Goal: Ask a question

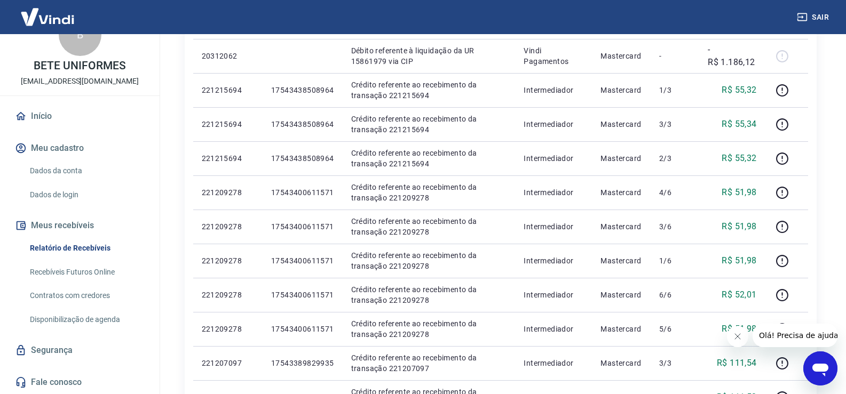
scroll to position [160, 0]
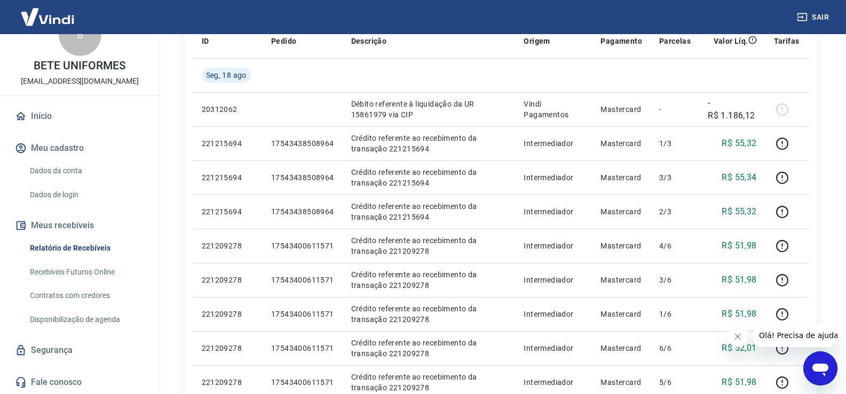
click at [71, 171] on link "Dados da conta" at bounding box center [86, 171] width 121 height 22
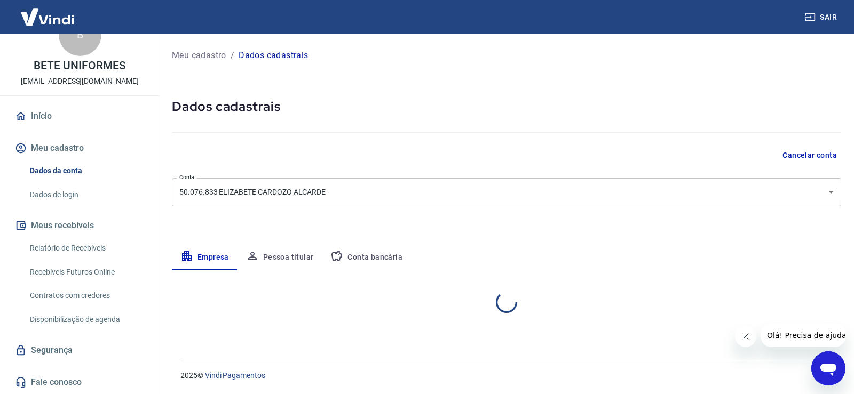
select select "SP"
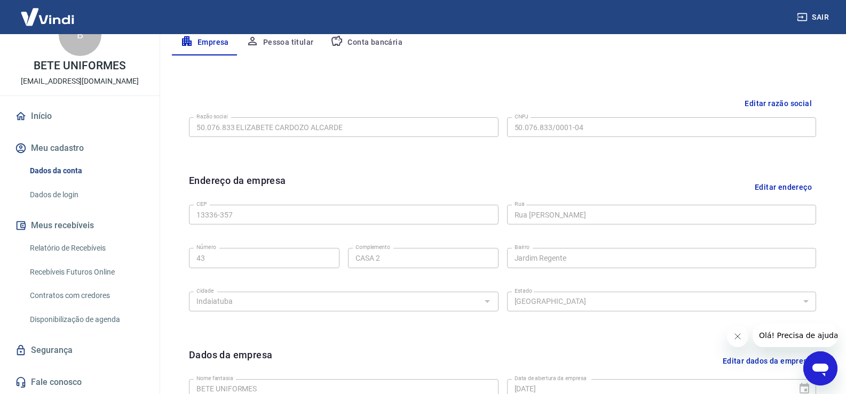
scroll to position [108, 0]
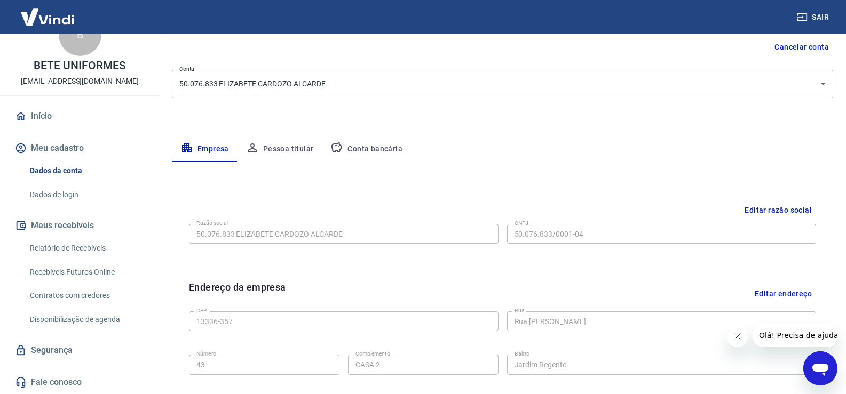
click at [294, 150] on button "Pessoa titular" at bounding box center [279, 150] width 85 height 26
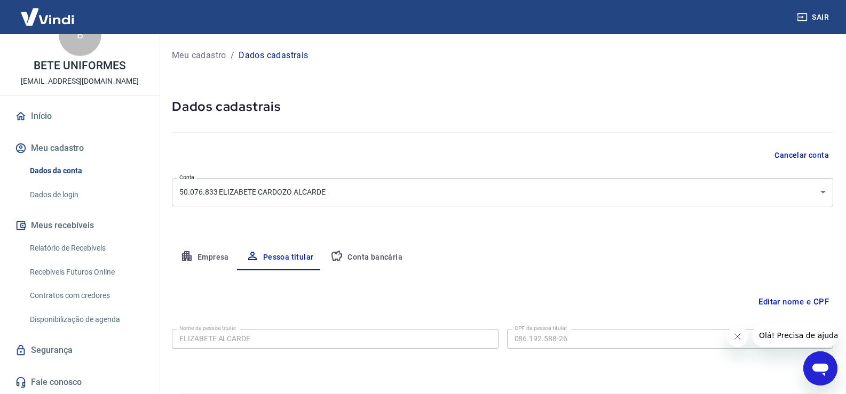
scroll to position [33, 0]
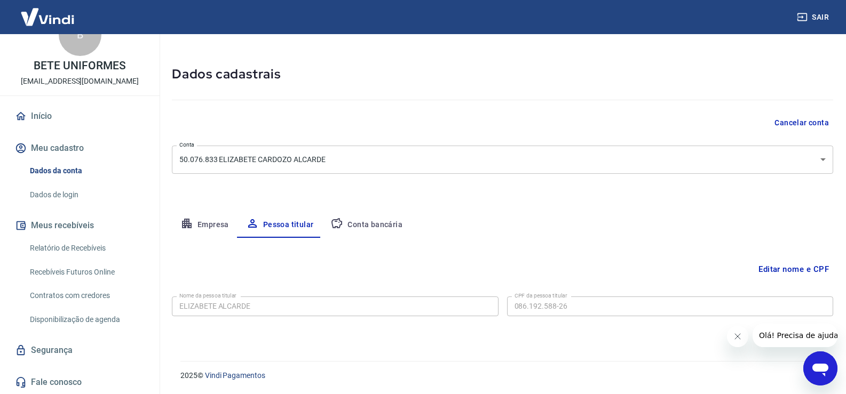
click at [372, 226] on button "Conta bancária" at bounding box center [366, 225] width 89 height 26
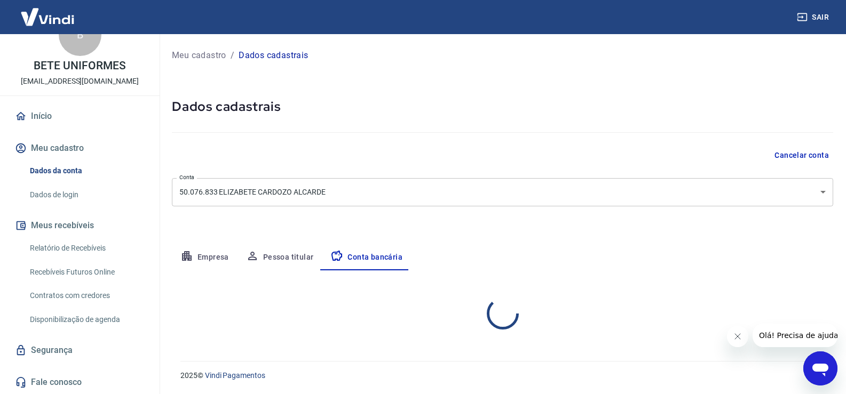
scroll to position [0, 0]
select select "1"
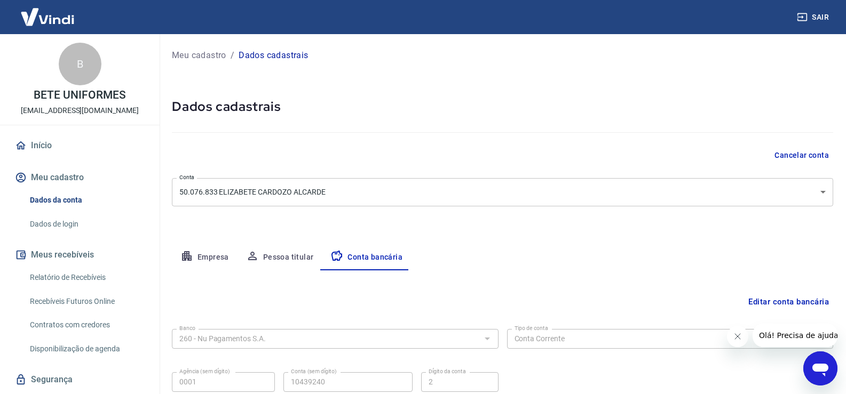
scroll to position [29, 0]
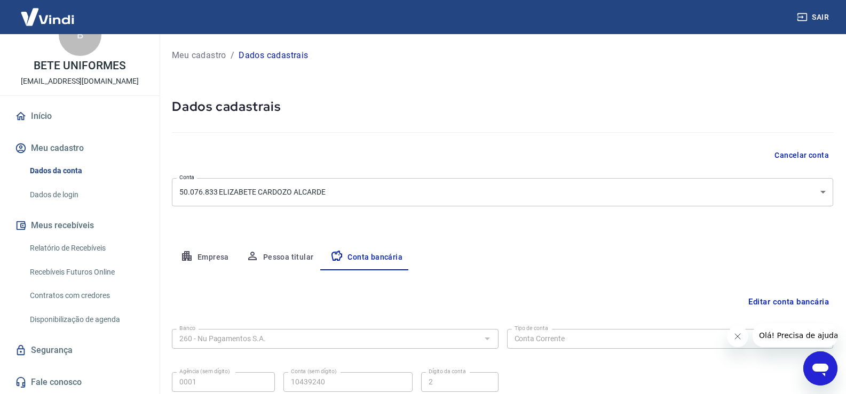
click at [79, 245] on link "Relatório de Recebíveis" at bounding box center [86, 248] width 121 height 22
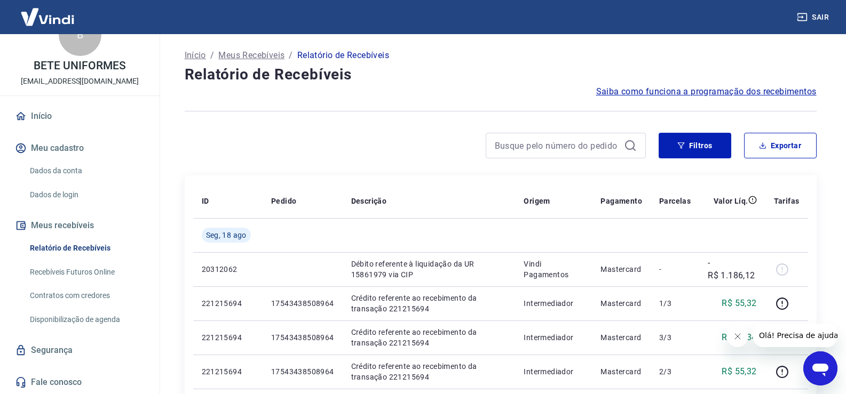
click at [76, 291] on link "Contratos com credores" at bounding box center [86, 296] width 121 height 22
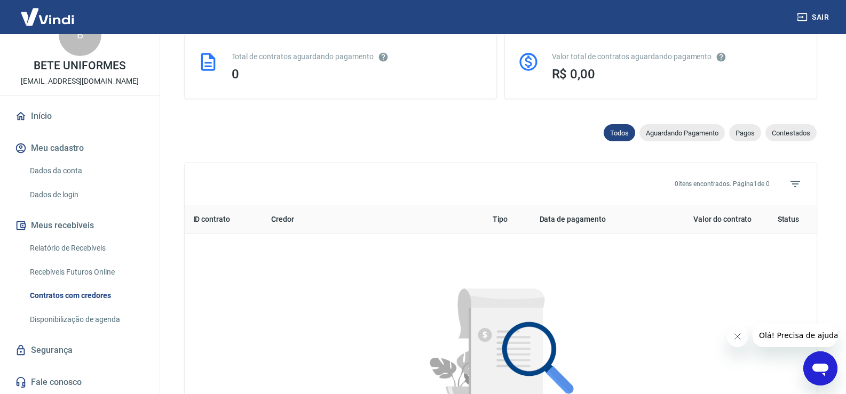
scroll to position [484, 0]
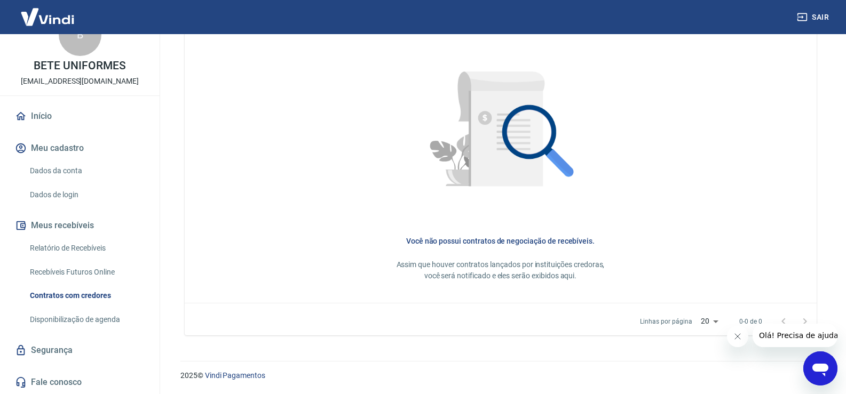
click at [70, 245] on link "Relatório de Recebíveis" at bounding box center [86, 248] width 121 height 22
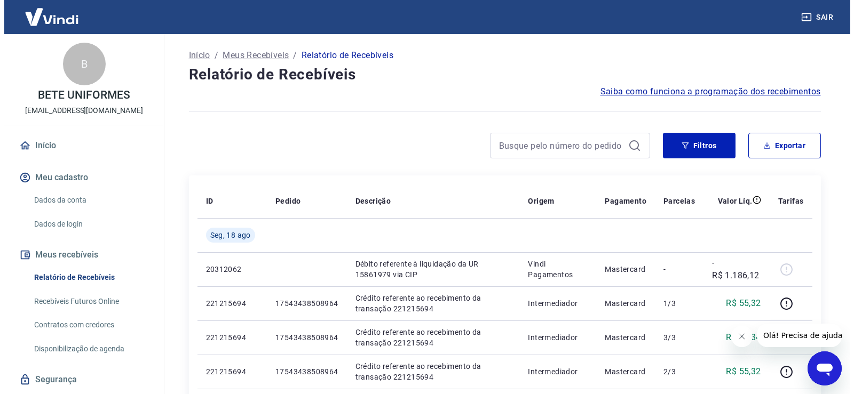
scroll to position [29, 0]
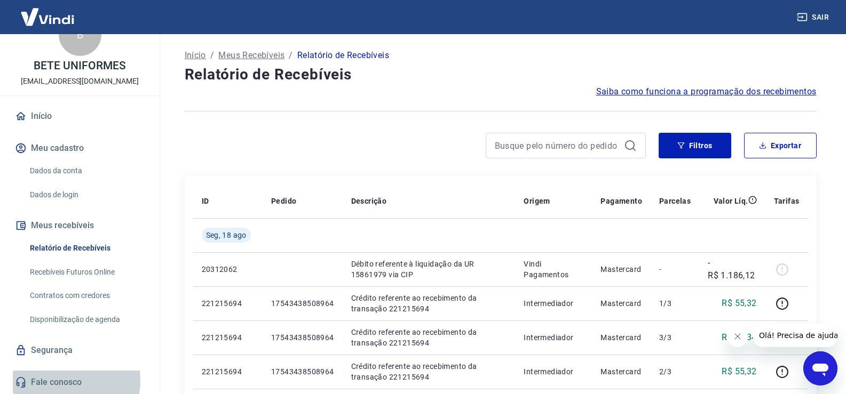
click at [61, 381] on link "Fale conosco" at bounding box center [80, 382] width 134 height 23
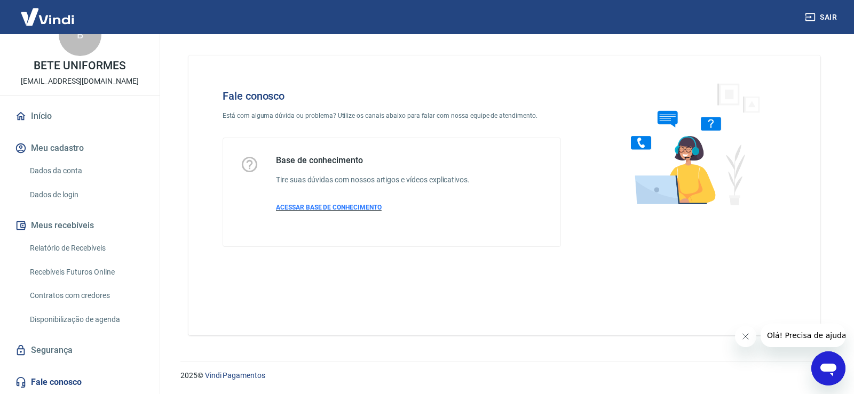
click at [347, 203] on p "ACESSAR BASE DE CONHECIMENTO" at bounding box center [373, 208] width 194 height 10
click at [93, 272] on link "Recebíveis Futuros Online" at bounding box center [86, 272] width 121 height 22
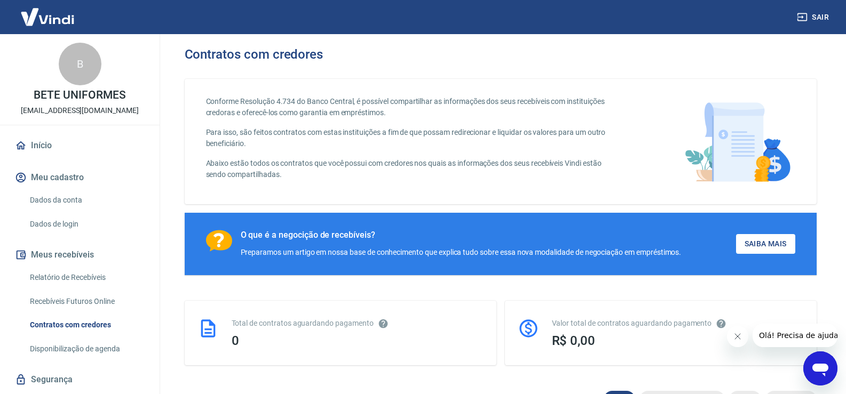
click at [813, 366] on icon "Abrir janela de mensagens" at bounding box center [820, 370] width 16 height 13
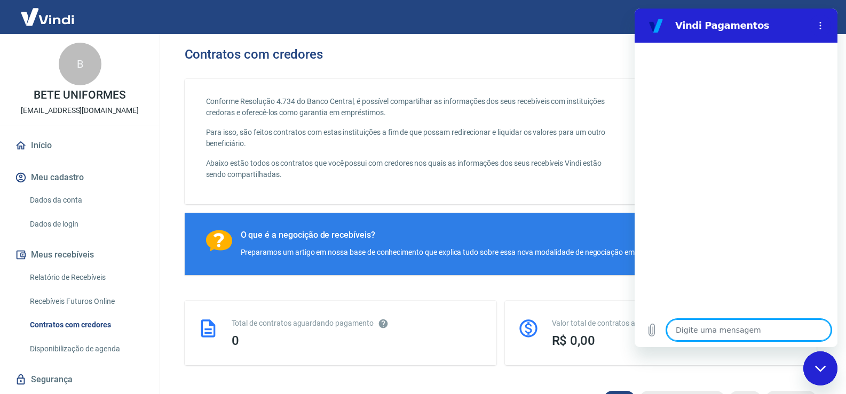
type textarea "B"
type textarea "x"
type textarea "Bo"
type textarea "x"
type textarea "Boa"
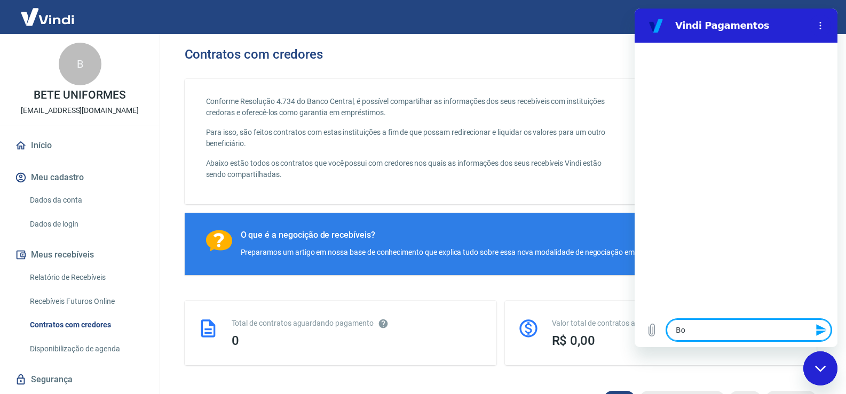
type textarea "x"
type textarea "Boa"
type textarea "x"
type textarea "Boa t"
type textarea "x"
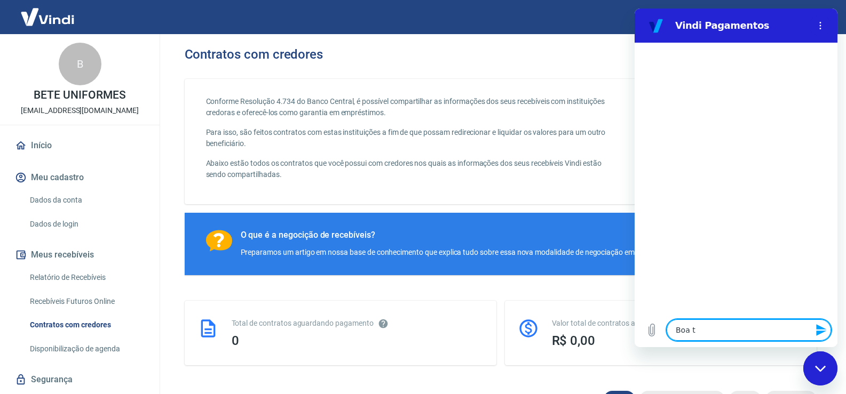
type textarea "Boa ta"
type textarea "x"
type textarea "Boa tar"
type textarea "x"
type textarea "Boa tard"
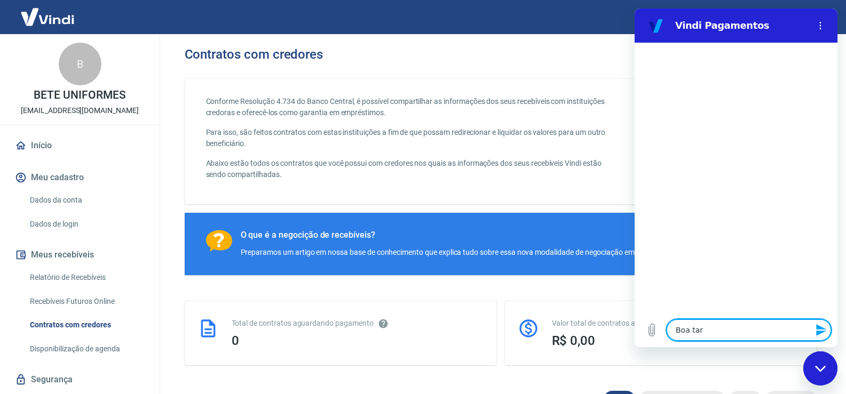
type textarea "x"
type textarea "Boa tarde"
type textarea "x"
type textarea "Boa tarde!"
type textarea "x"
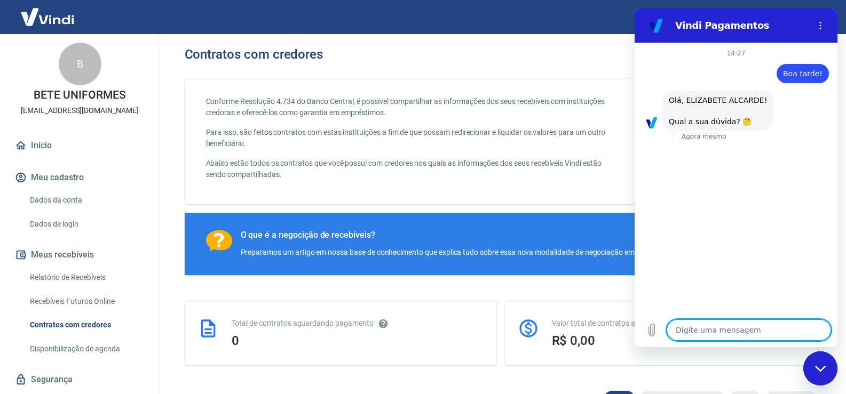
scroll to position [51, 0]
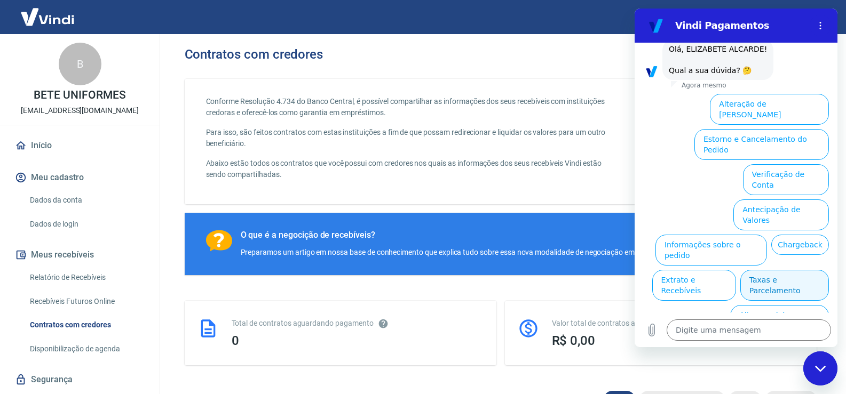
click at [785, 270] on button "Taxas e Parcelamento" at bounding box center [784, 285] width 89 height 31
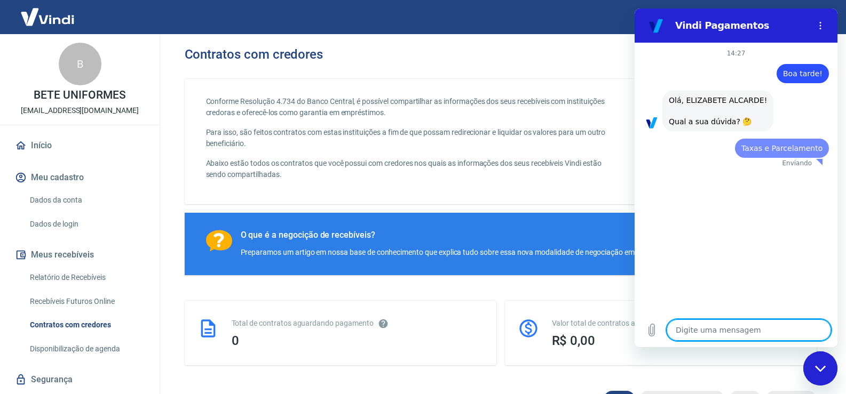
scroll to position [0, 0]
type textarea "x"
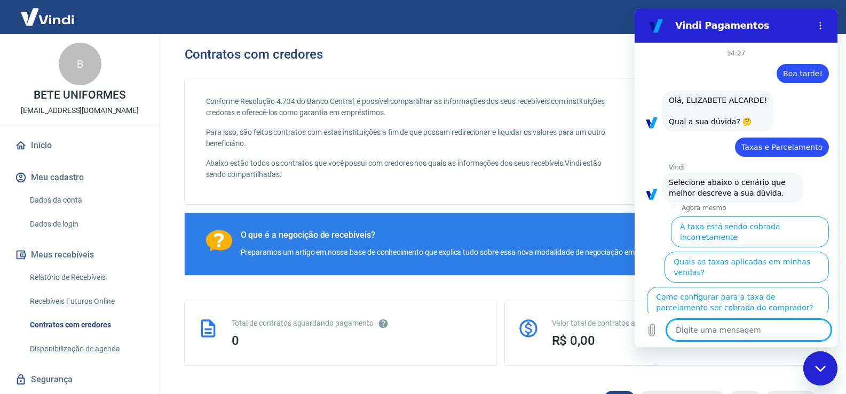
scroll to position [46, 0]
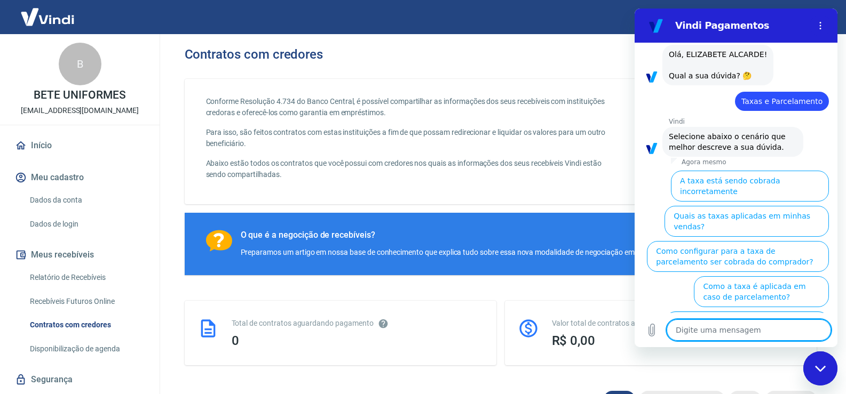
type textarea "O"
type textarea "x"
type textarea "Ou"
type textarea "x"
type textarea "Out"
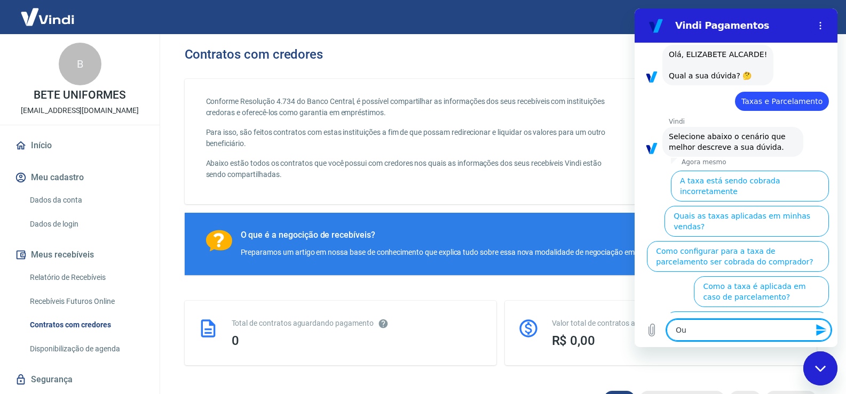
type textarea "x"
type textarea "Outr"
type textarea "x"
type textarea "Outro"
type textarea "x"
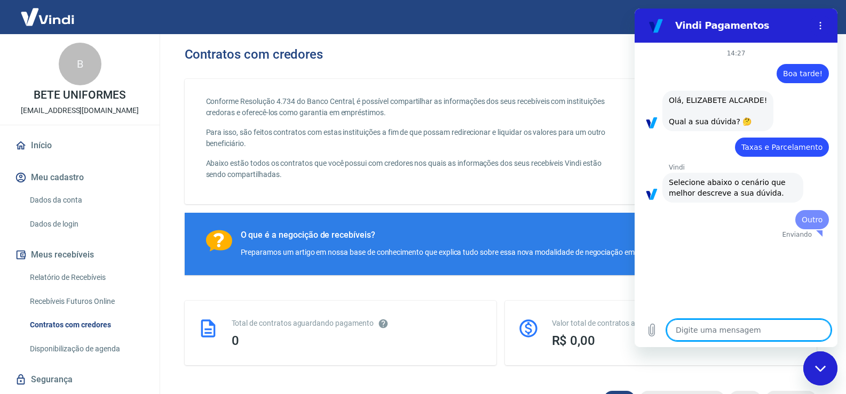
scroll to position [0, 0]
type textarea "x"
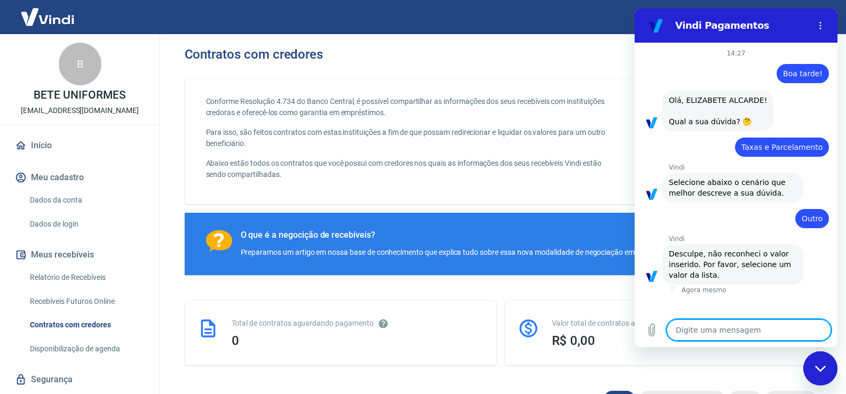
type textarea "F"
type textarea "x"
type textarea "Fa"
type textarea "x"
type textarea "Fal"
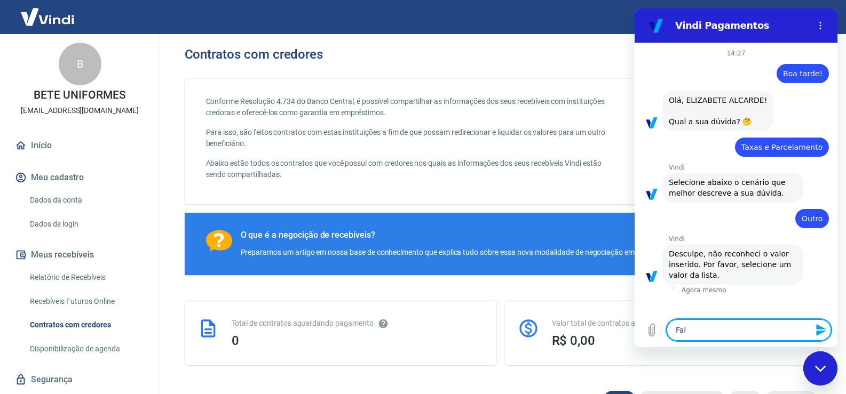
type textarea "x"
type textarea "Fala"
type textarea "x"
type textarea "Falar"
type textarea "x"
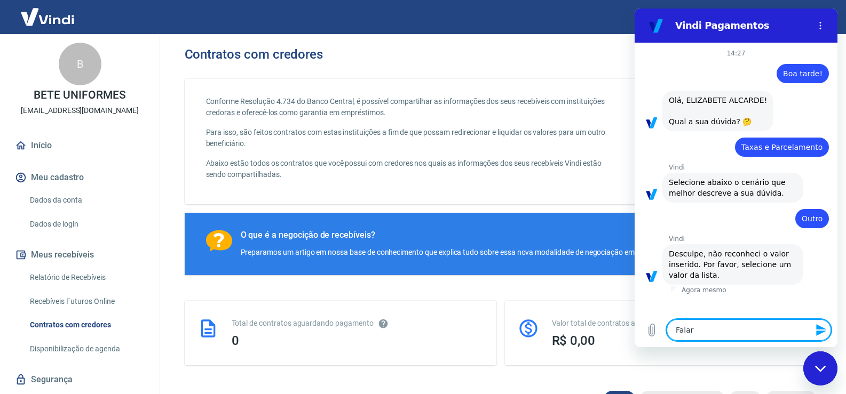
type textarea "Falar"
type textarea "x"
type textarea "Falar c"
type textarea "x"
type textarea "Falar cp"
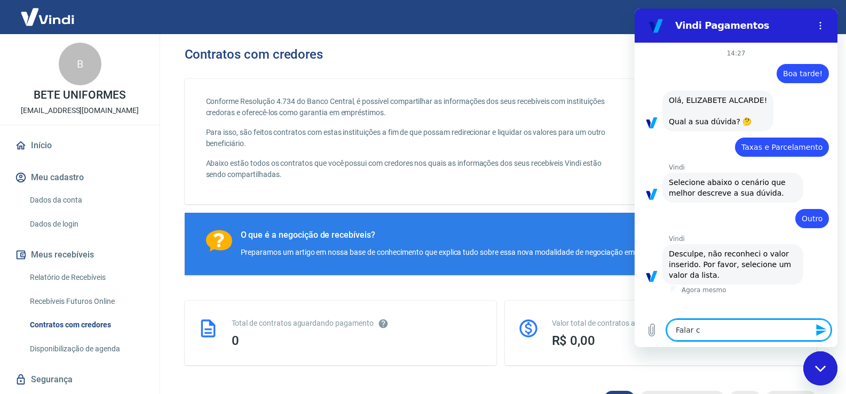
type textarea "x"
type textarea "Falar cpm"
type textarea "x"
type textarea "Falar cpm"
type textarea "x"
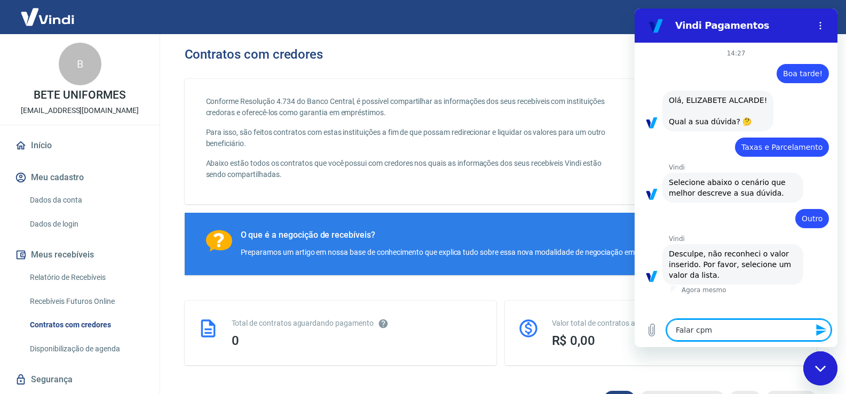
type textarea "Falar cpm"
type textarea "x"
type textarea "Falar cp"
type textarea "x"
type textarea "Falar c"
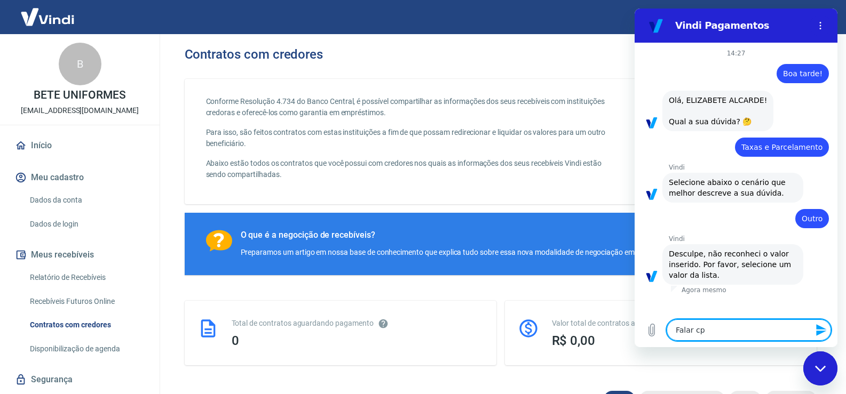
type textarea "x"
type textarea "Falar co"
type textarea "x"
type textarea "Falar com"
type textarea "x"
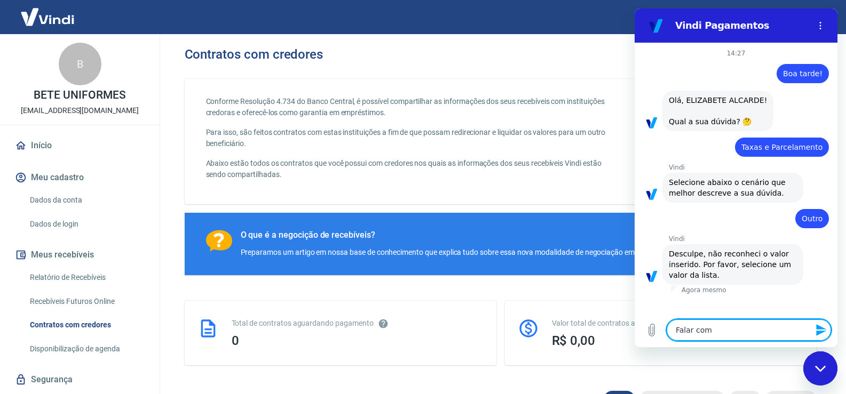
type textarea "Falar com"
type textarea "x"
type textarea "Falar com a"
type textarea "x"
type textarea "Falar com at"
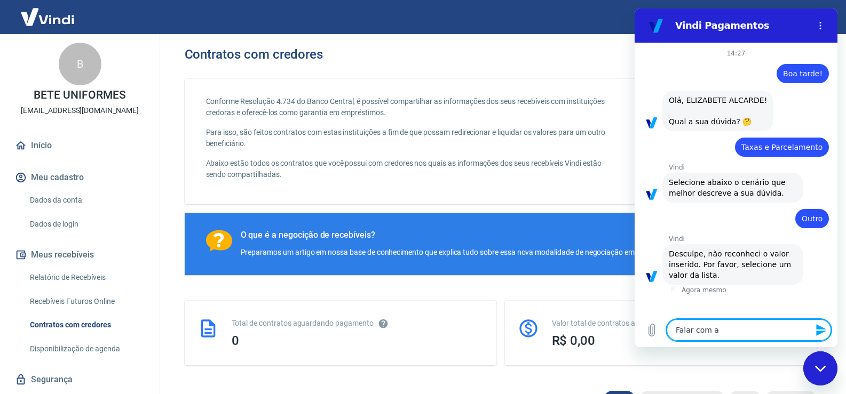
type textarea "x"
type textarea "Falar com ate"
type textarea "x"
type textarea "Falar com [GEOGRAPHIC_DATA]"
type textarea "x"
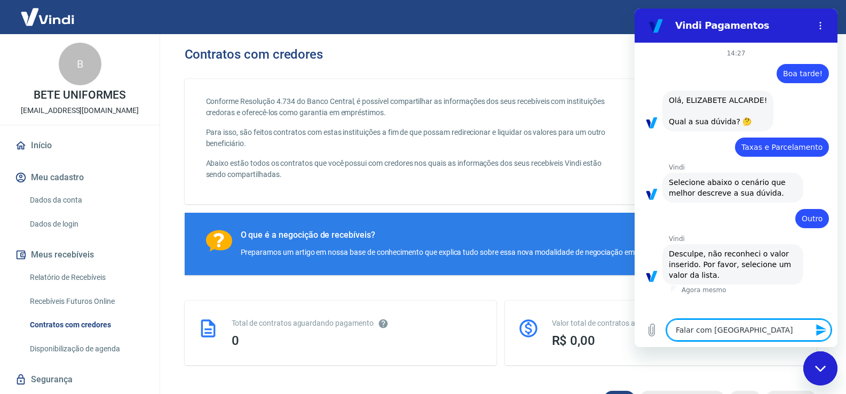
type textarea "Falar com atend"
type textarea "x"
type textarea "Falar com atende"
type textarea "x"
type textarea "Falar com atenden"
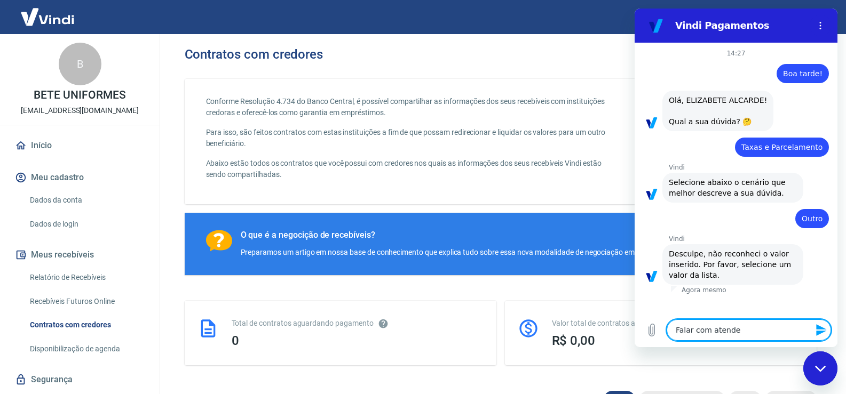
type textarea "x"
type textarea "Falar com atendent"
type textarea "x"
type textarea "Falar com atendente"
type textarea "x"
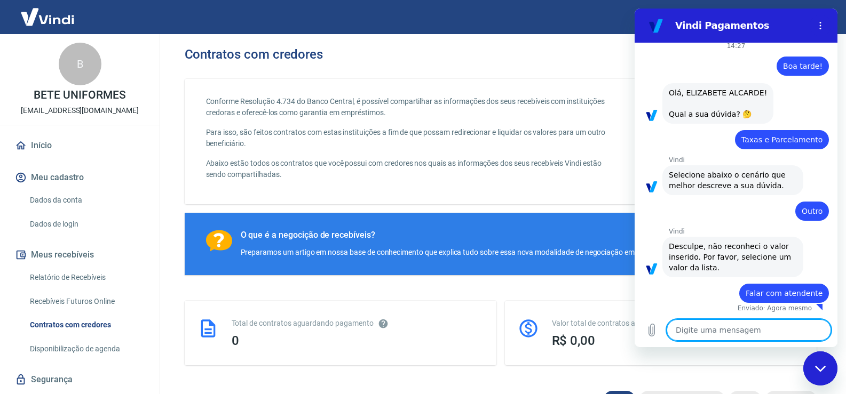
scroll to position [10, 0]
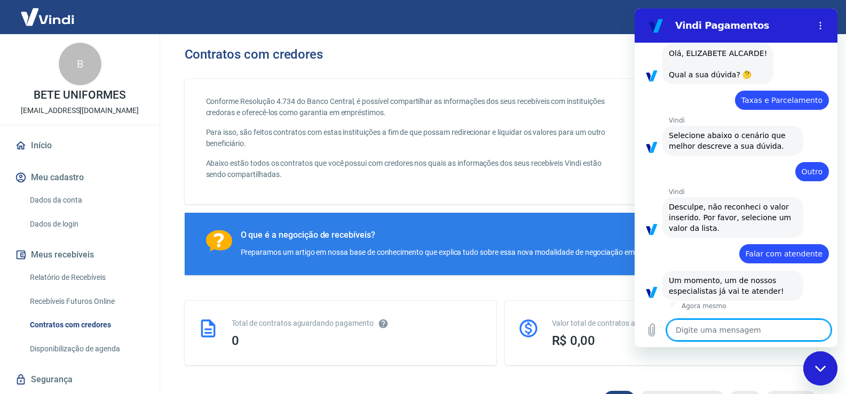
type textarea "x"
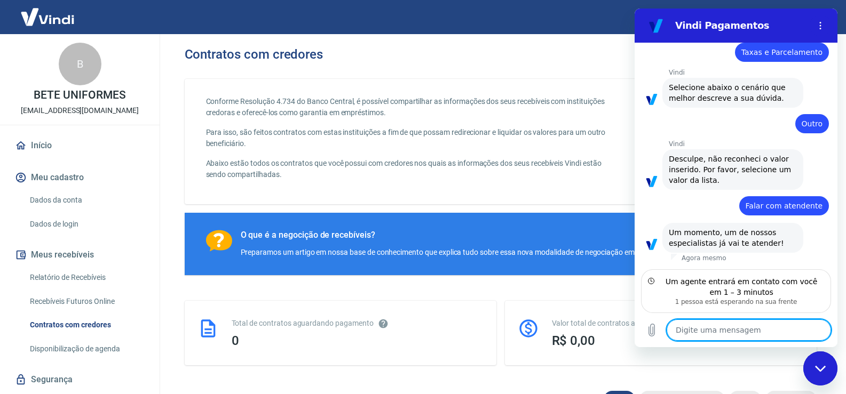
type textarea "B"
type textarea "x"
type textarea "Bo"
type textarea "x"
type textarea "Boa"
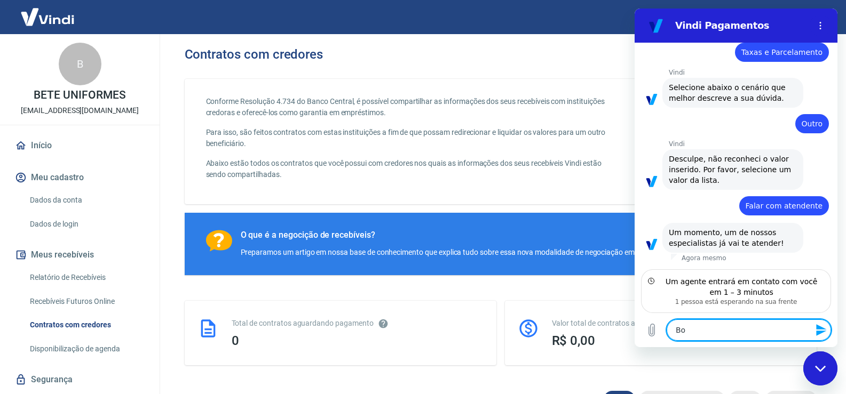
type textarea "x"
type textarea "Boa"
type textarea "x"
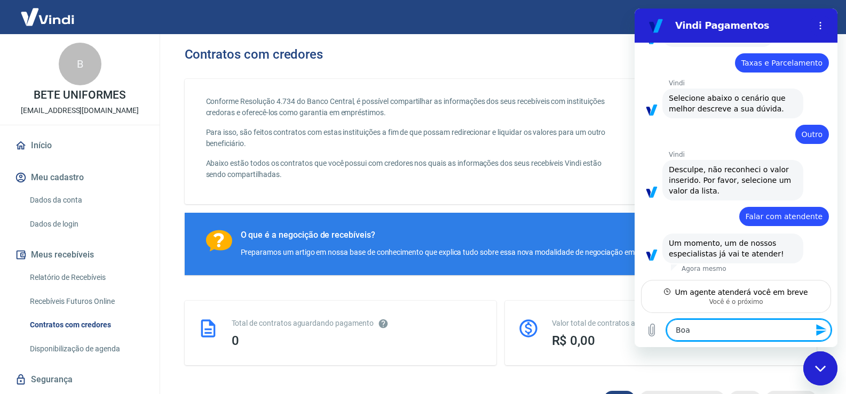
scroll to position [84, 0]
type textarea "Boa t"
type textarea "x"
type textarea "Boa ta"
type textarea "x"
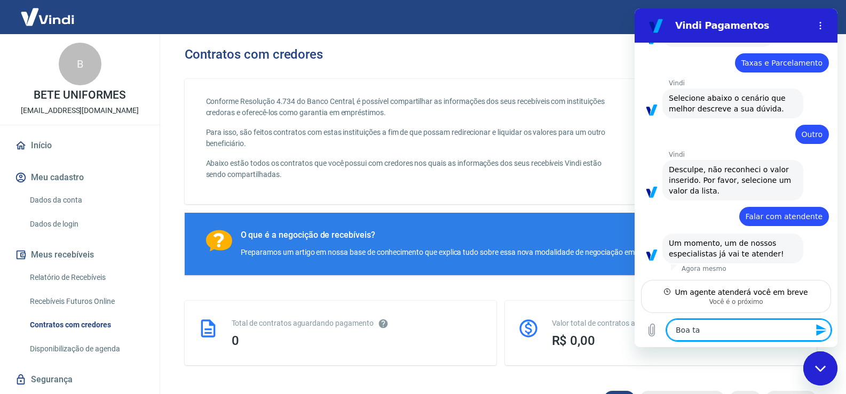
type textarea "Boa tar"
type textarea "x"
type textarea "Boa tard"
type textarea "x"
type textarea "Boa tarde"
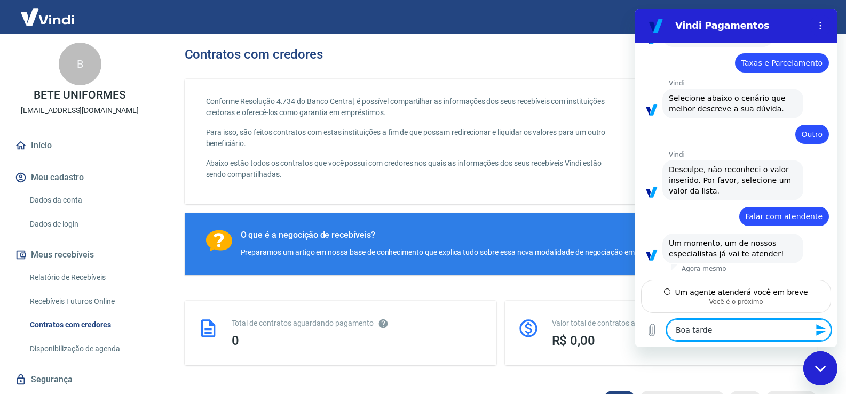
type textarea "x"
type textarea "Boa tarde!"
type textarea "x"
type textarea "Boa tarde!!"
type textarea "x"
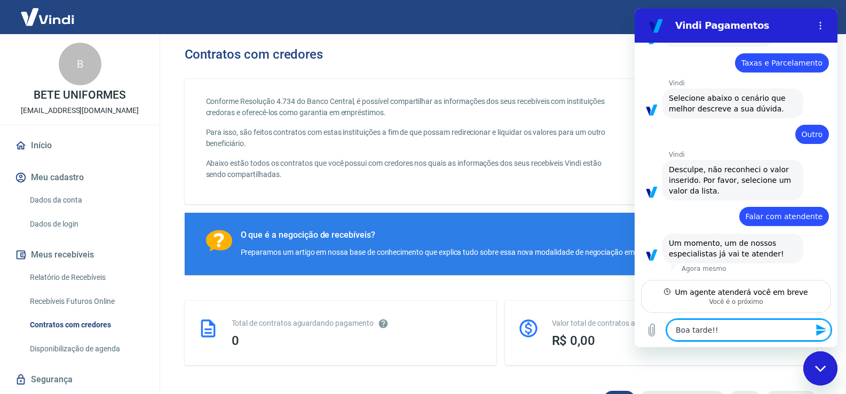
type textarea "Boa tarde!!!"
type textarea "x"
type textarea "Boa tarde!!!"
type textarea "x"
type textarea "Boa tarde!!! G"
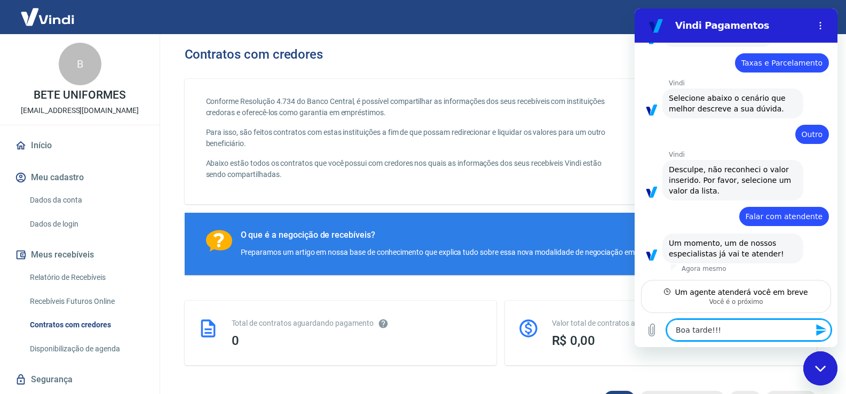
type textarea "x"
type textarea "Boa tarde!!! Go"
type textarea "x"
type textarea "Boa tarde!!! Gos"
type textarea "x"
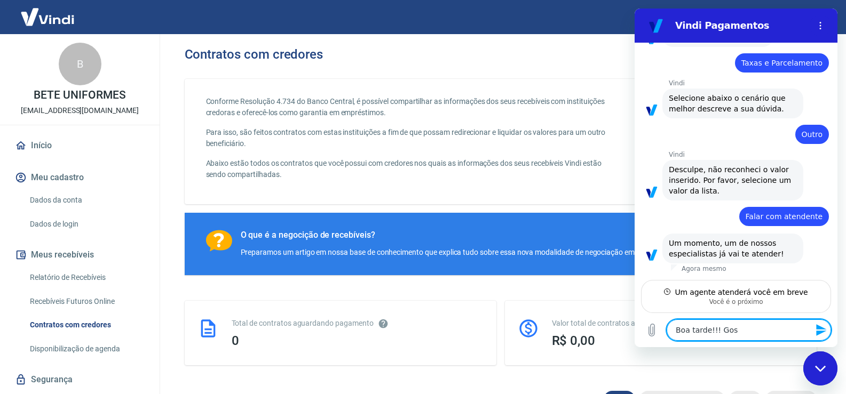
type textarea "Boa tarde!!! Gost"
type textarea "x"
type textarea "Boa tarde!!! Gosta"
type textarea "x"
type textarea "Boa tarde!!! Gostar"
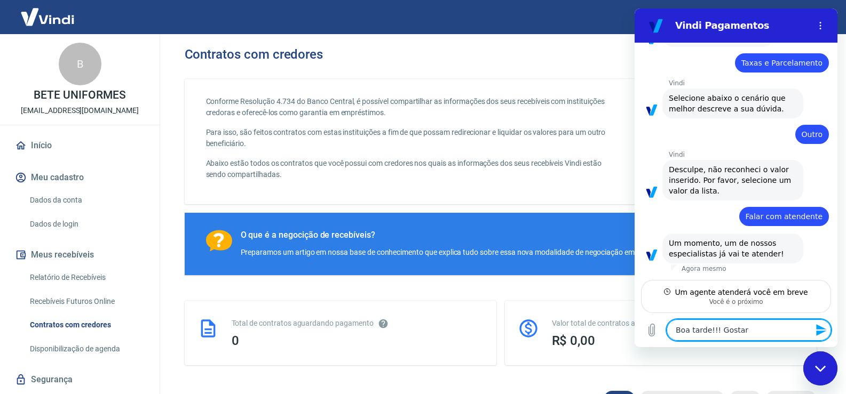
type textarea "x"
type textarea "Boa tarde!!! Gostari"
type textarea "x"
type textarea "Boa tarde!!! [GEOGRAPHIC_DATA]"
type textarea "x"
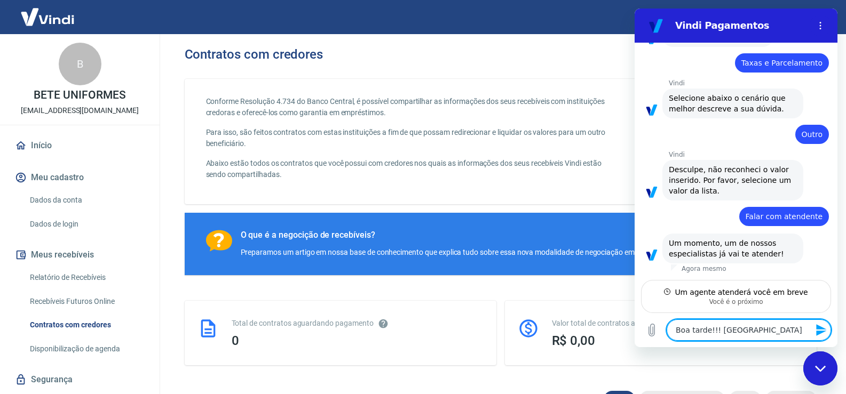
type textarea "Boa tarde!!! [GEOGRAPHIC_DATA]"
type textarea "x"
type textarea "Boa tarde!!! Gostaria d"
type textarea "x"
type textarea "Boa tarde!!! Gostaria de"
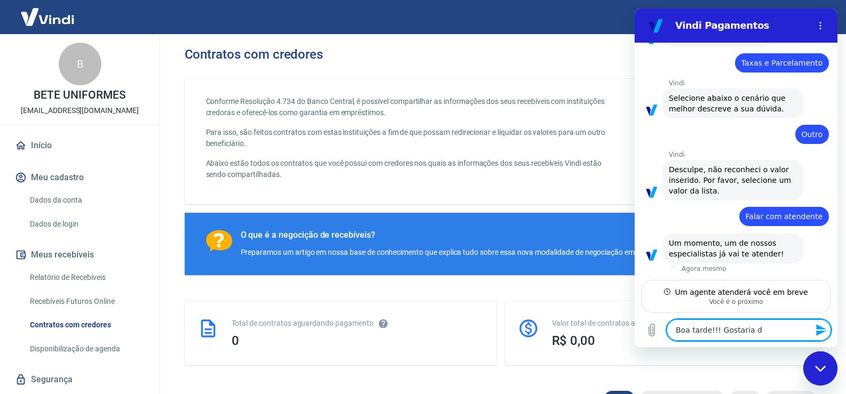
type textarea "x"
type textarea "Boa tarde!!! Gostaria de"
type textarea "x"
type textarea "Boa tarde!!! Gostaria de s"
type textarea "x"
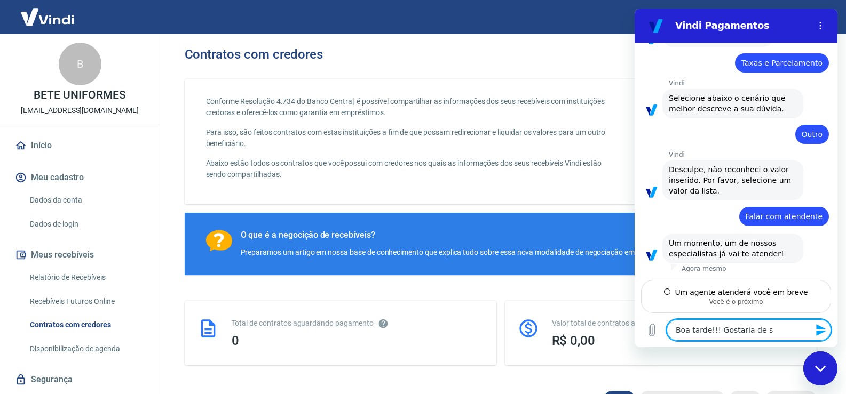
type textarea "Boa tarde!!! Gostaria de sa"
type textarea "x"
type textarea "Boa tarde!!! Gostaria de sab"
type textarea "x"
type textarea "Boa tarde!!! Gostaria de sabe"
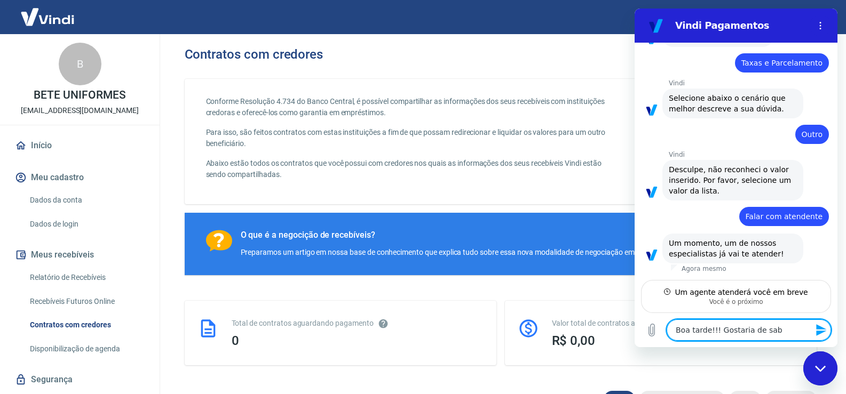
type textarea "x"
type textarea "Boa tarde!!! Gostaria de saber"
type textarea "x"
type textarea "Boa tarde!!! Gostaria de saber"
type textarea "x"
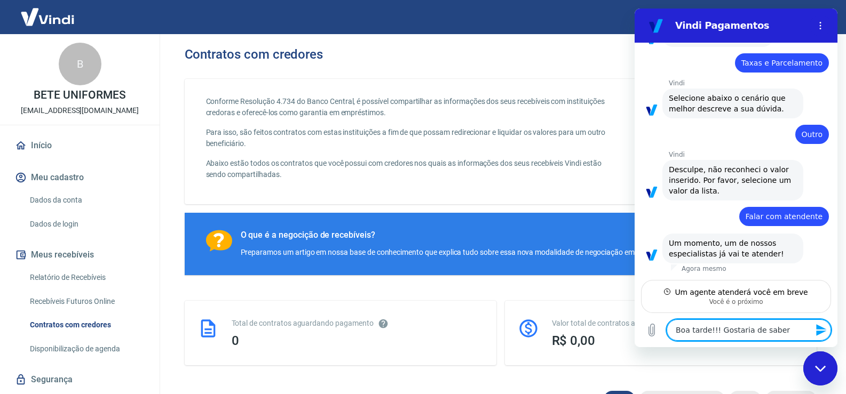
type textarea "Boa tarde!!! Gostaria de saber o"
type textarea "x"
type textarea "Boa tarde!!! Gostaria de saber o"
type textarea "x"
type textarea "Boa tarde!!! Gostaria de saber o p"
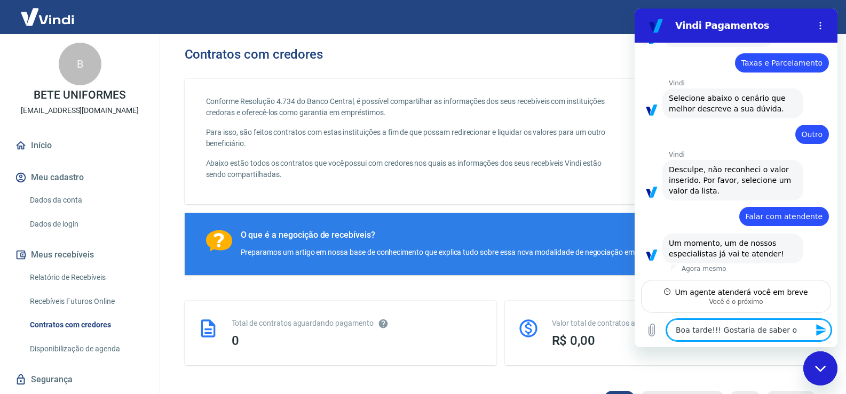
type textarea "x"
type textarea "Boa tarde!!! Gostaria de saber o pa"
type textarea "x"
type textarea "Boa tarde!!! Gostaria de saber o pas"
type textarea "x"
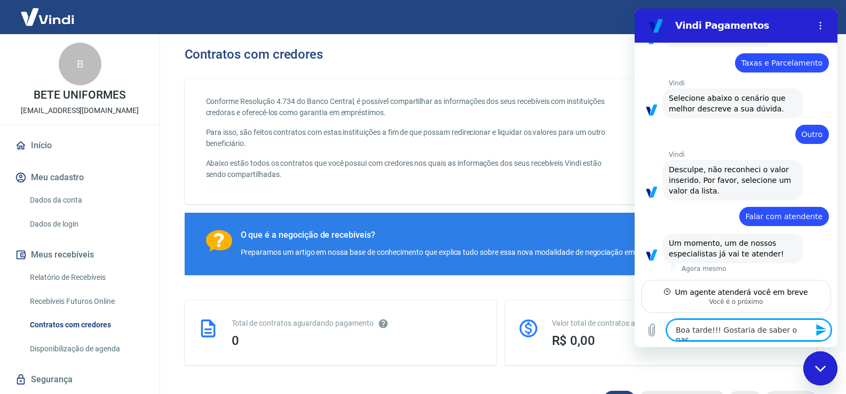
type textarea "Boa tarde!!! Gostaria de saber o pass"
type textarea "x"
type textarea "Boa tarde!!! Gostaria de saber o passo"
type textarea "x"
type textarea "Boa tarde!!! Gostaria de saber o passo"
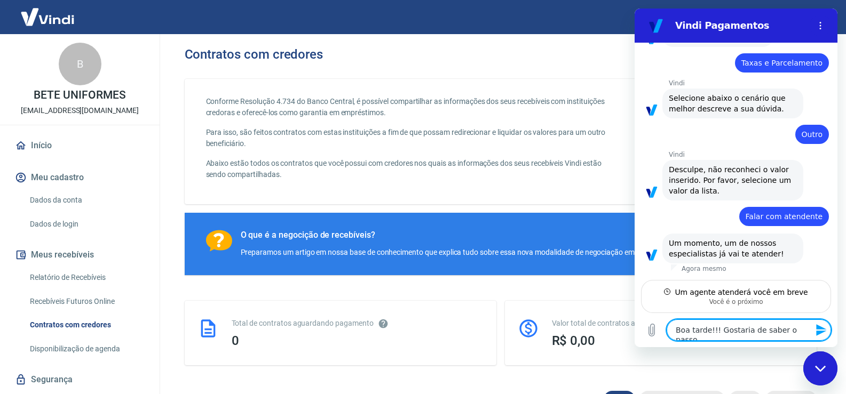
type textarea "x"
type textarea "Boa tarde!!! Gostaria de saber o passo a"
type textarea "x"
type textarea "Boa tarde!!! Gostaria de saber o passo a"
type textarea "x"
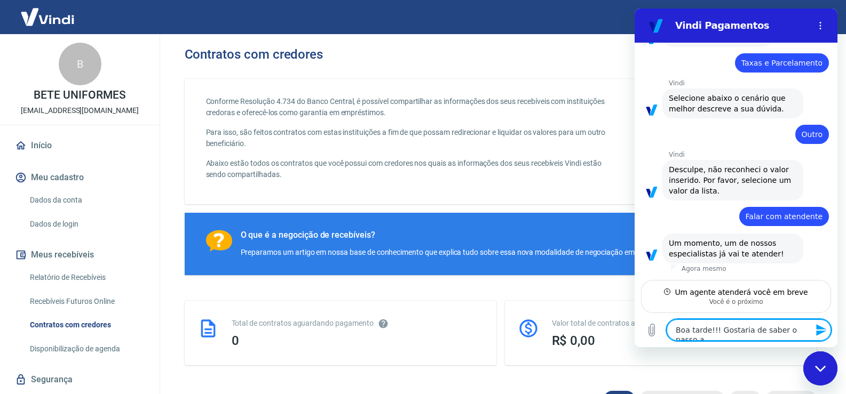
type textarea "Boa tarde!!! Gostaria de saber o passo a p"
type textarea "x"
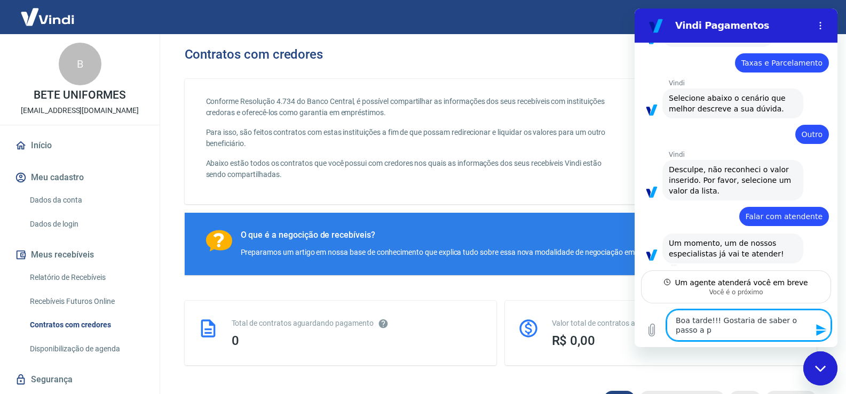
type textarea "Boa tarde!!! Gostaria de saber o passo a pa"
type textarea "x"
type textarea "Boa tarde!!! Gostaria de saber o passo a pas"
type textarea "x"
type textarea "Boa tarde!!! Gostaria de saber o passo a pass"
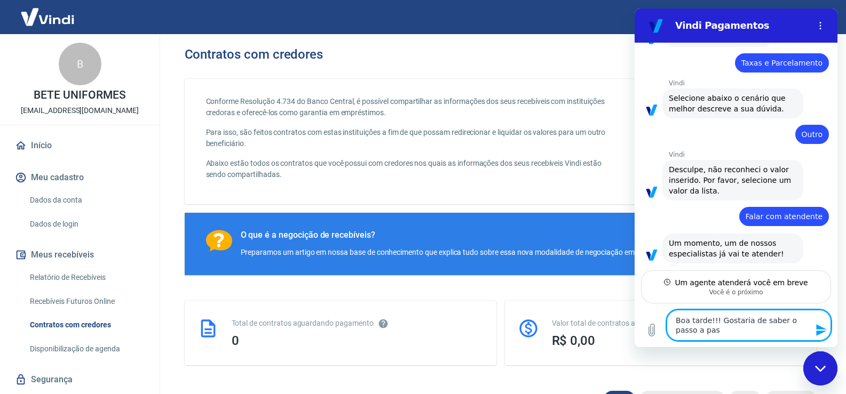
type textarea "x"
type textarea "Boa tarde!!! Gostaria de saber o passo a passo"
type textarea "x"
type textarea "Boa tarde!!! Gostaria de saber o passo a passo"
type textarea "x"
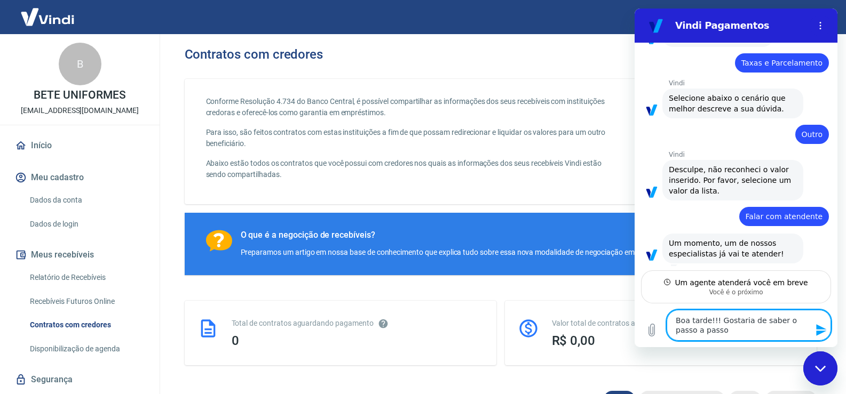
type textarea "Boa tarde!!! Gostaria de saber o passo a passo p"
type textarea "x"
type textarea "Boa tarde!!! Gostaria de saber o passo a passo pa"
type textarea "x"
type textarea "Boa tarde!!! Gostaria de saber o passo a passo paa"
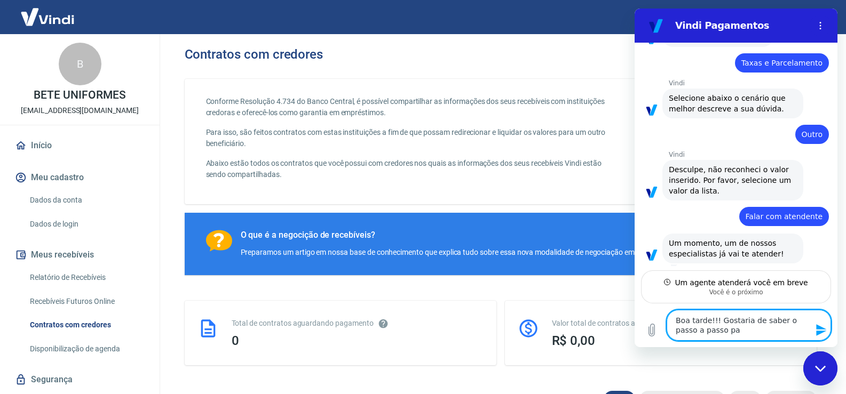
type textarea "x"
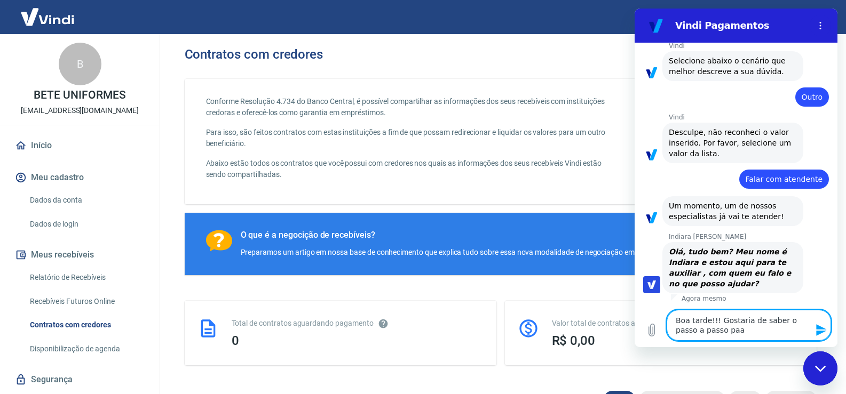
type textarea "Boa tarde!!! Gostaria de saber o passo a passo pa"
type textarea "x"
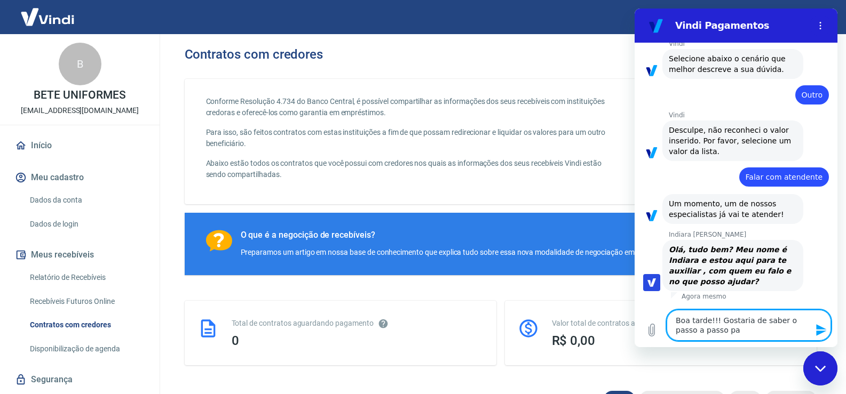
type textarea "Boa tarde!!! Gostaria de saber o passo a passo par"
type textarea "x"
type textarea "Boa tarde!!! Gostaria de saber o passo a passo para"
type textarea "x"
type textarea "Boa tarde!!! Gostaria de saber o passo a passo para"
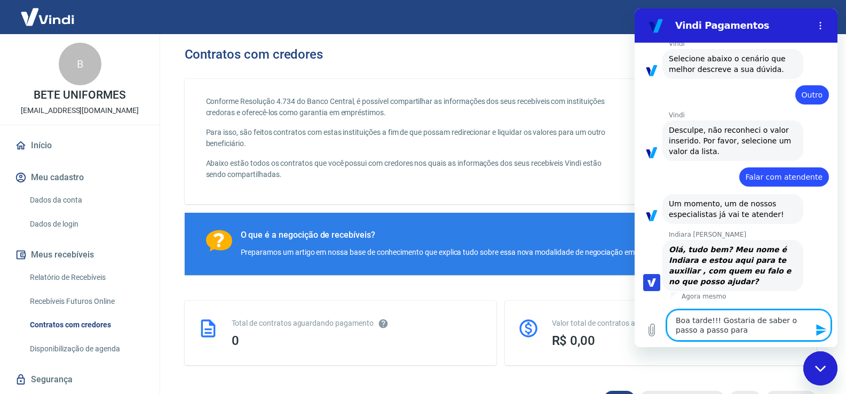
type textarea "x"
type textarea "Boa tarde!!! Gostaria de saber o passo a passo para a"
type textarea "x"
type textarea "Boa tarde!!! Gostaria de saber o passo a passo para al"
type textarea "x"
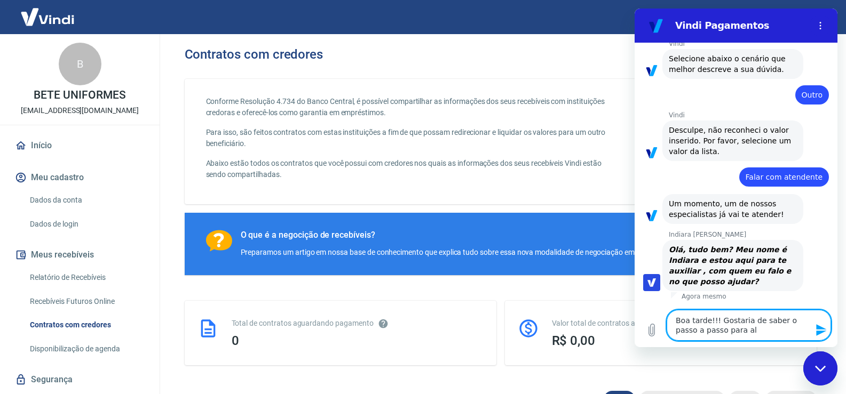
type textarea "Boa tarde!!! Gostaria de saber o passo a passo para alt"
type textarea "x"
drag, startPoint x: 743, startPoint y: 331, endPoint x: 718, endPoint y: 322, distance: 26.8
click at [718, 322] on textarea "Boa tarde!!! Gostaria de saber o passo a passo para alterar" at bounding box center [748, 325] width 164 height 31
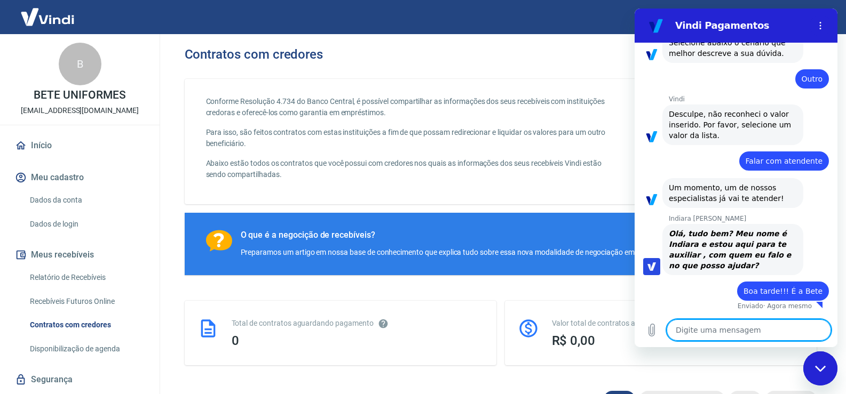
paste textarea "Gostaria de saber o passo a passo para alterar"
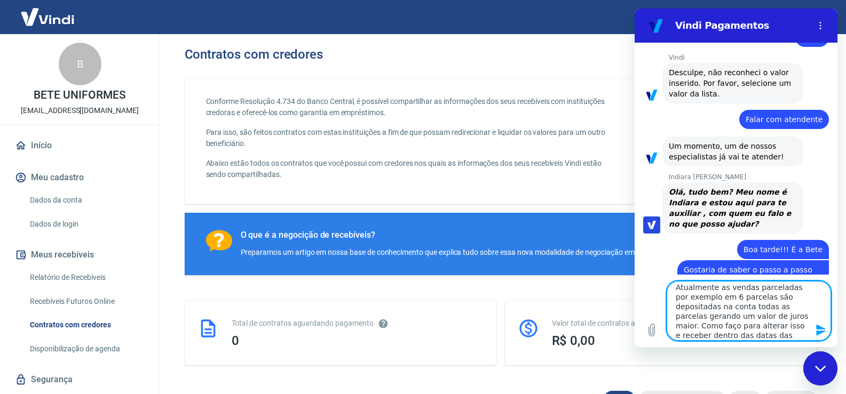
scroll to position [240, 0]
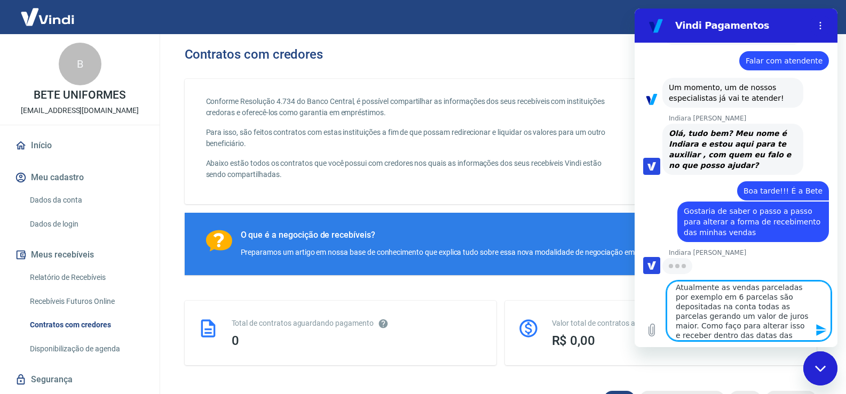
paste textarea "?"
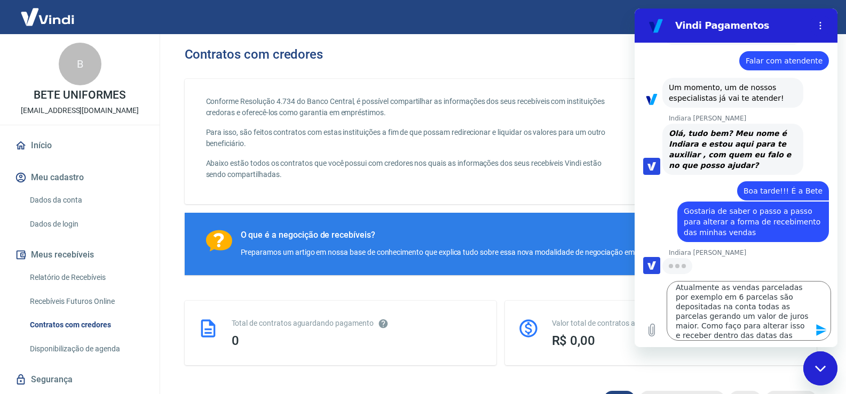
click at [818, 333] on icon "Enviar mensagem" at bounding box center [821, 330] width 10 height 12
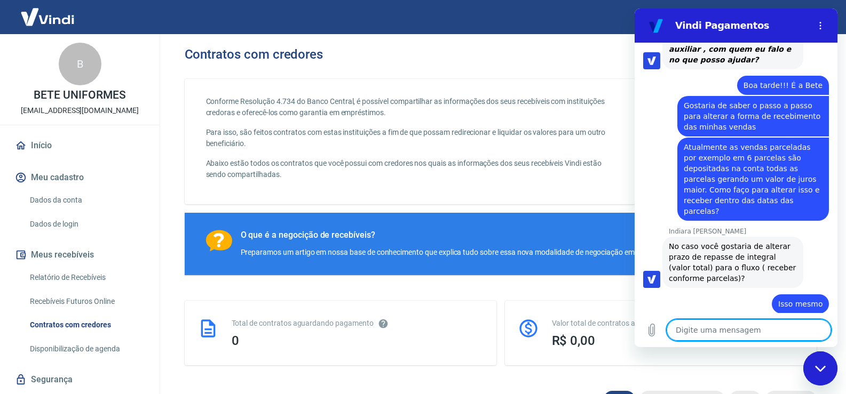
scroll to position [348, 0]
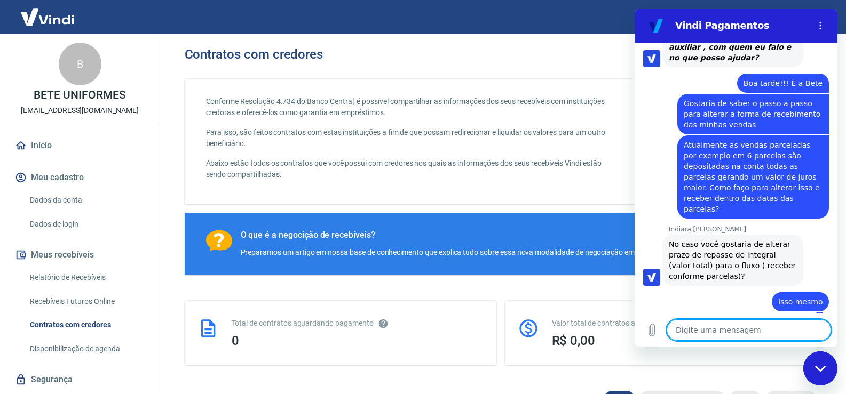
click at [817, 339] on textarea at bounding box center [748, 330] width 164 height 21
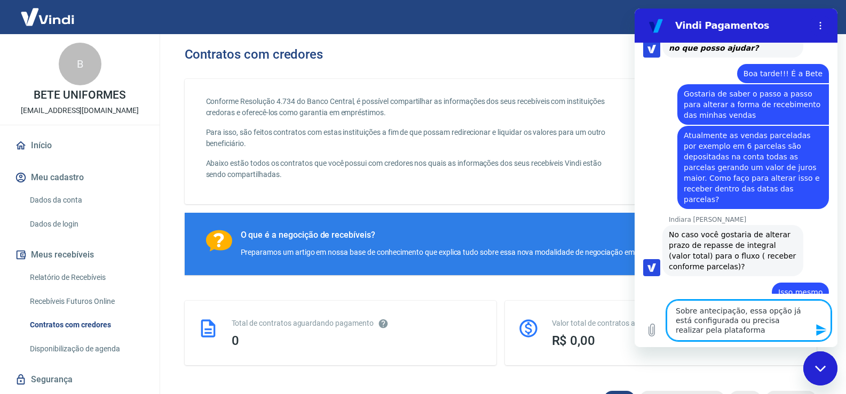
scroll to position [367, 0]
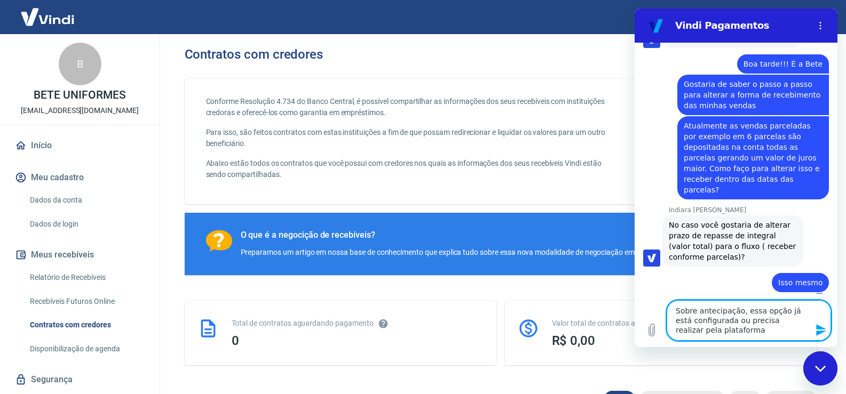
paste textarea "?"
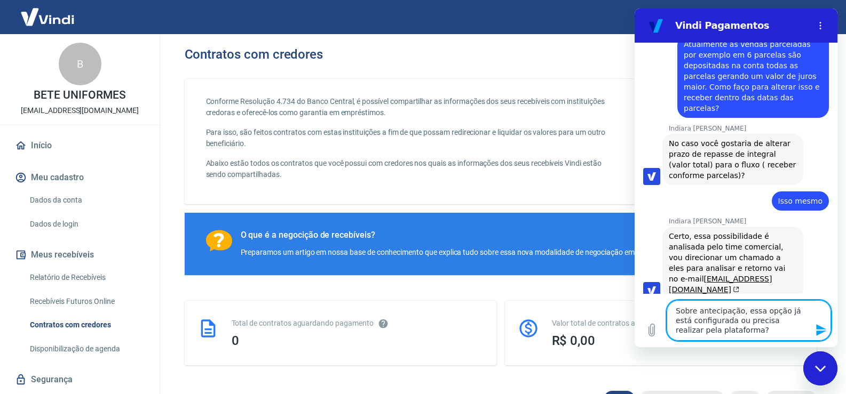
scroll to position [451, 0]
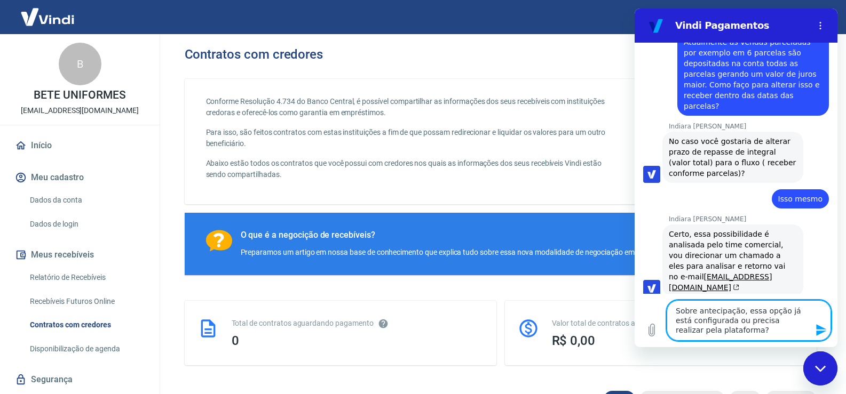
drag, startPoint x: 727, startPoint y: 331, endPoint x: 664, endPoint y: 304, distance: 68.6
click at [664, 304] on div "Digite uma mensagem Sobre antecipação, essa opção já está configurada ou precis…" at bounding box center [735, 320] width 203 height 53
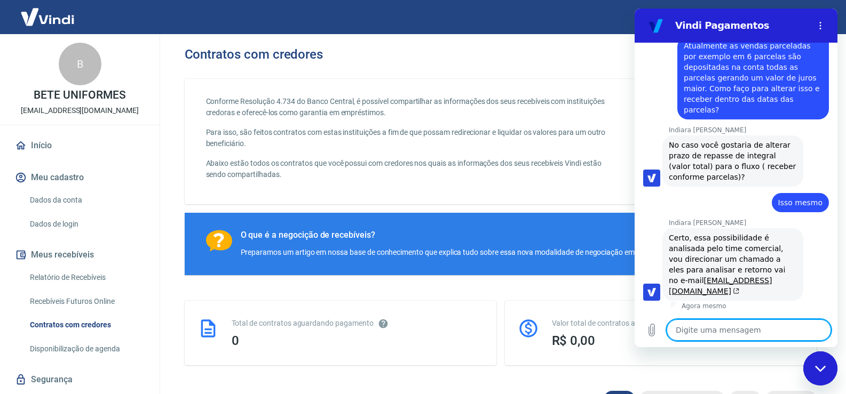
scroll to position [432, 0]
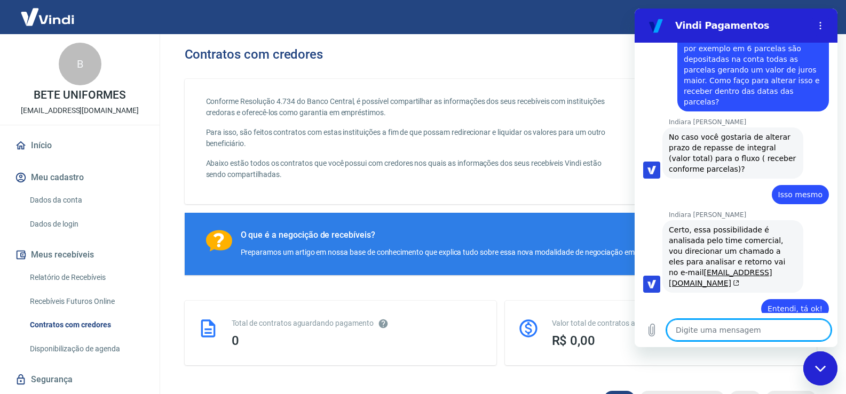
paste textarea "Sobre antecipação, essa opção já está configurada ou precisa realizar pela plat…"
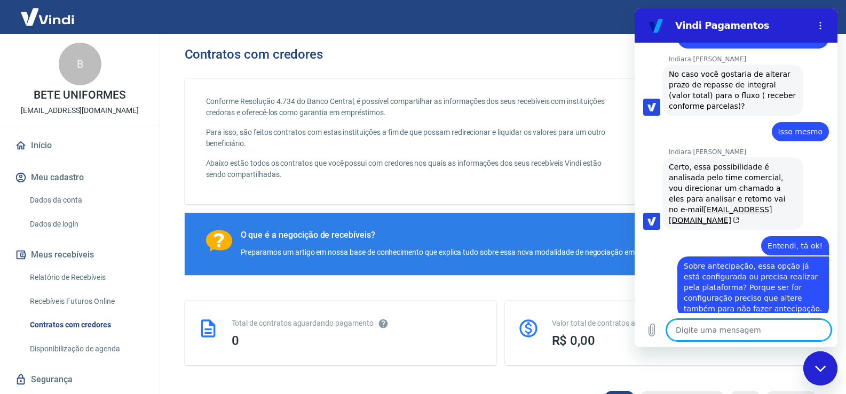
scroll to position [520, 0]
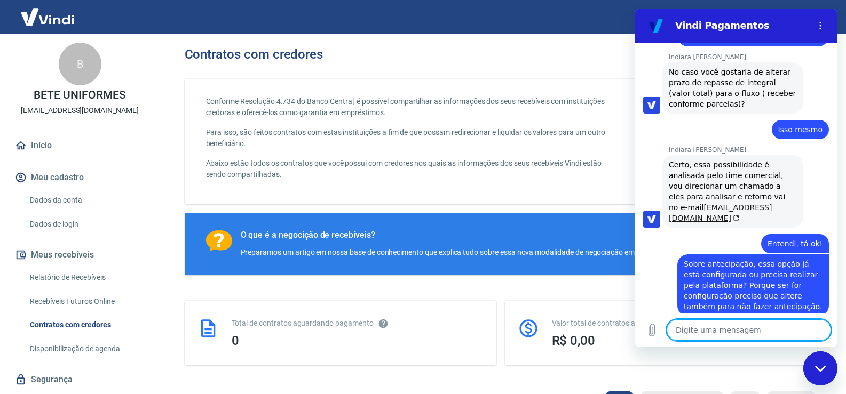
click at [731, 215] on icon "(abre em uma nova aba)" at bounding box center [735, 218] width 8 height 6
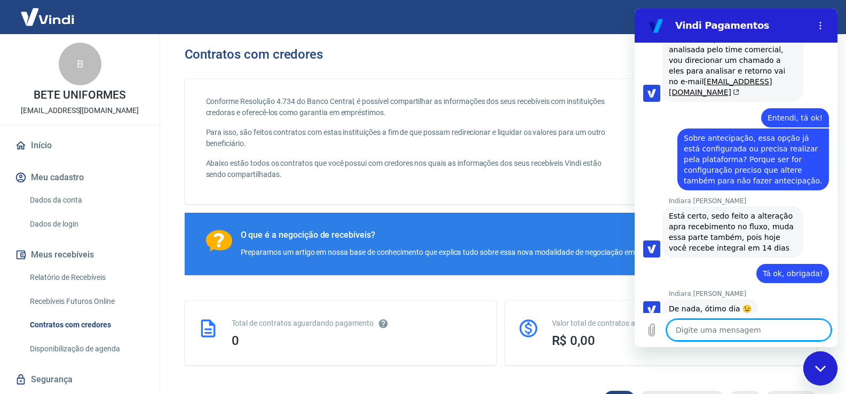
scroll to position [648, 0]
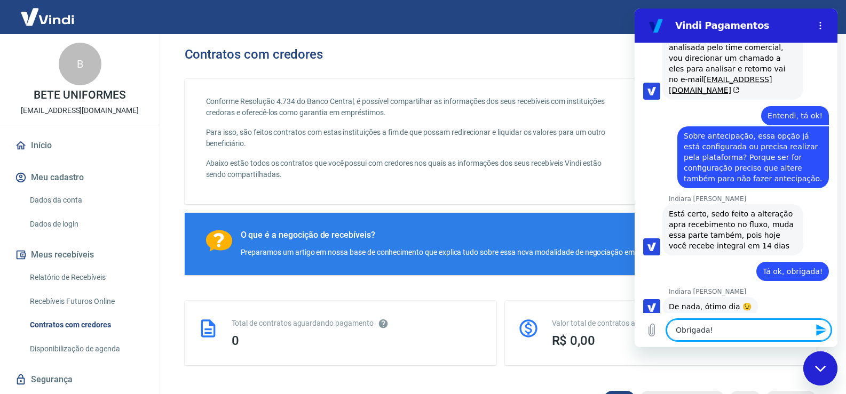
drag, startPoint x: 720, startPoint y: 325, endPoint x: 671, endPoint y: 331, distance: 49.4
click at [671, 331] on textarea "Obrigada!" at bounding box center [748, 330] width 164 height 21
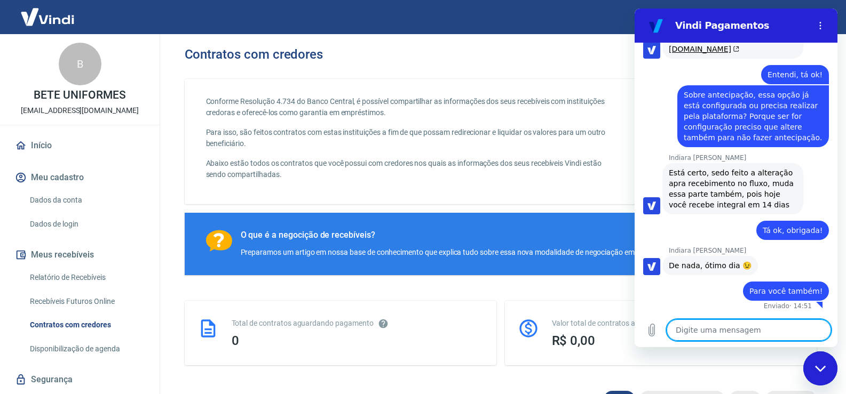
scroll to position [674, 0]
